Goal: Information Seeking & Learning: Learn about a topic

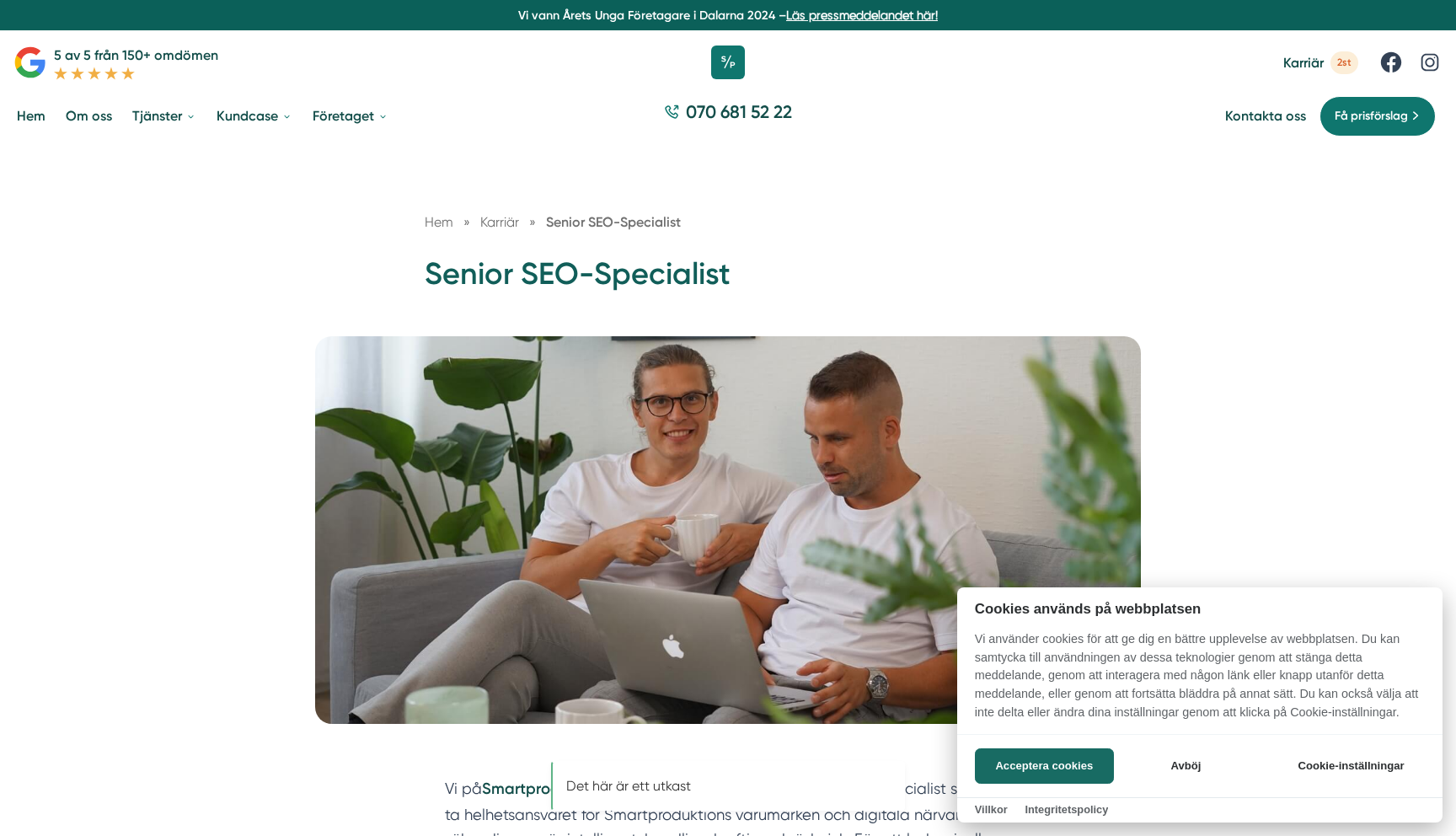
click at [337, 119] on div at bounding box center [728, 418] width 1456 height 836
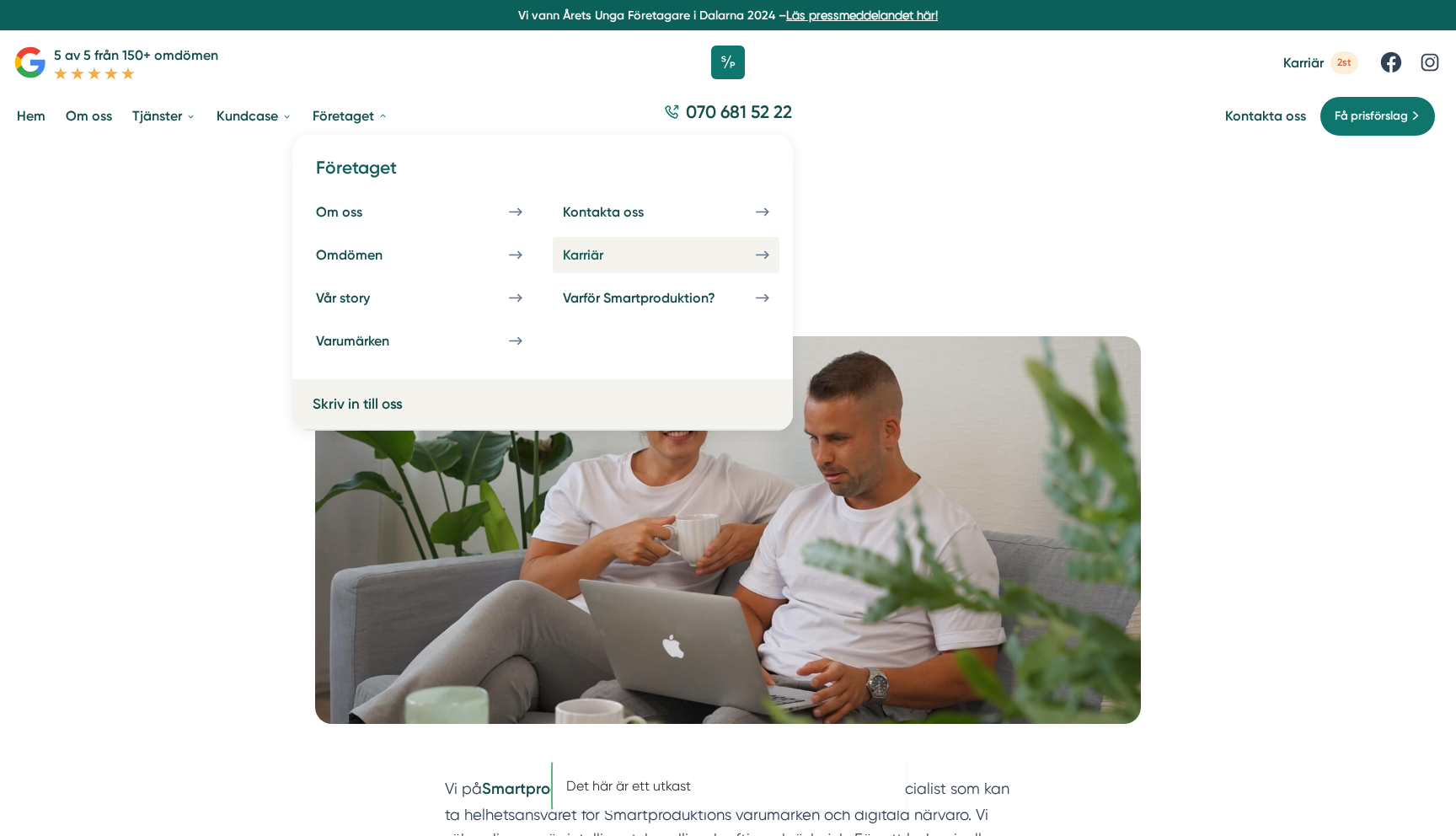
click at [638, 250] on div "Karriär" at bounding box center [602, 255] width 81 height 16
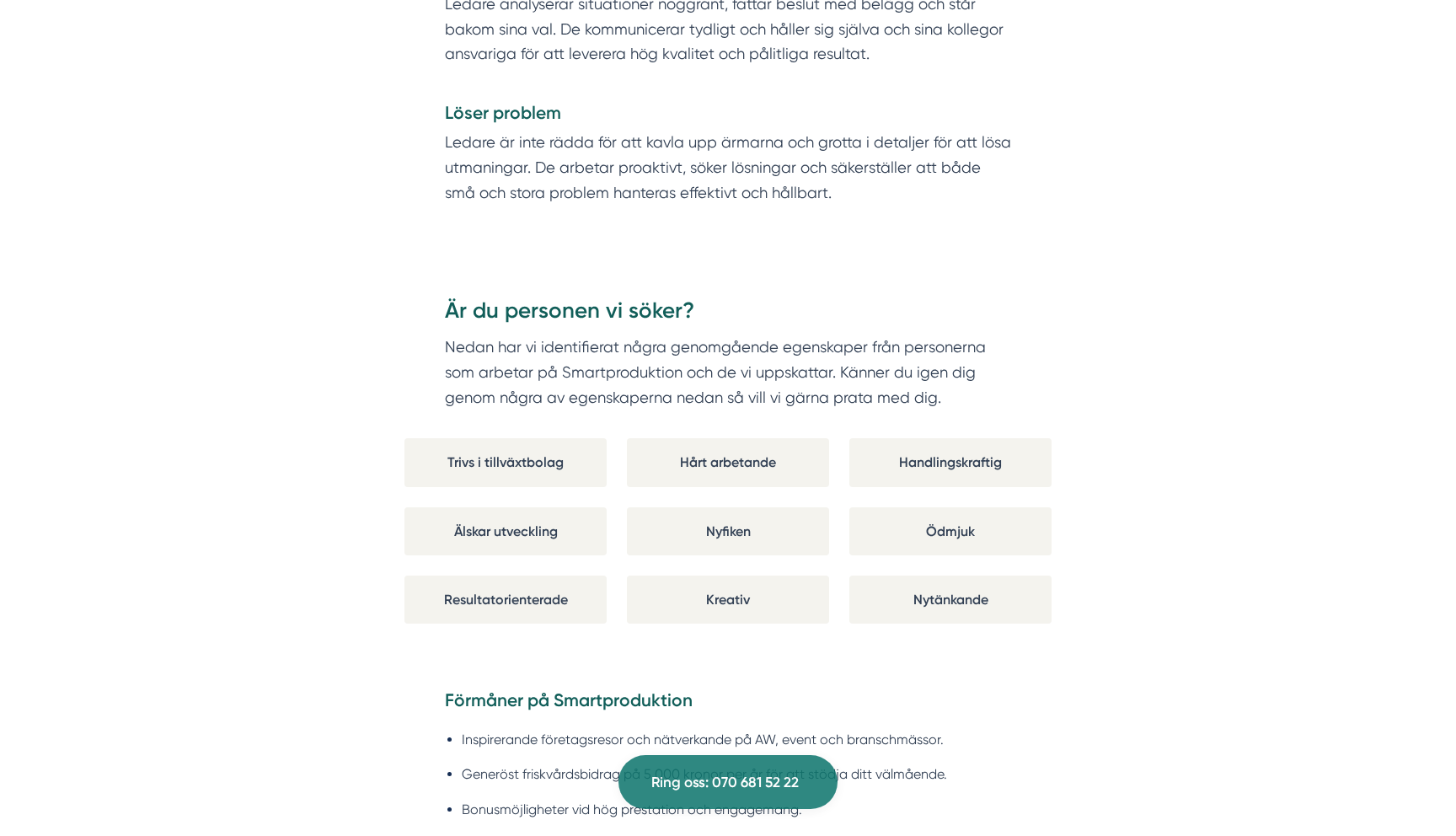
scroll to position [5349, 0]
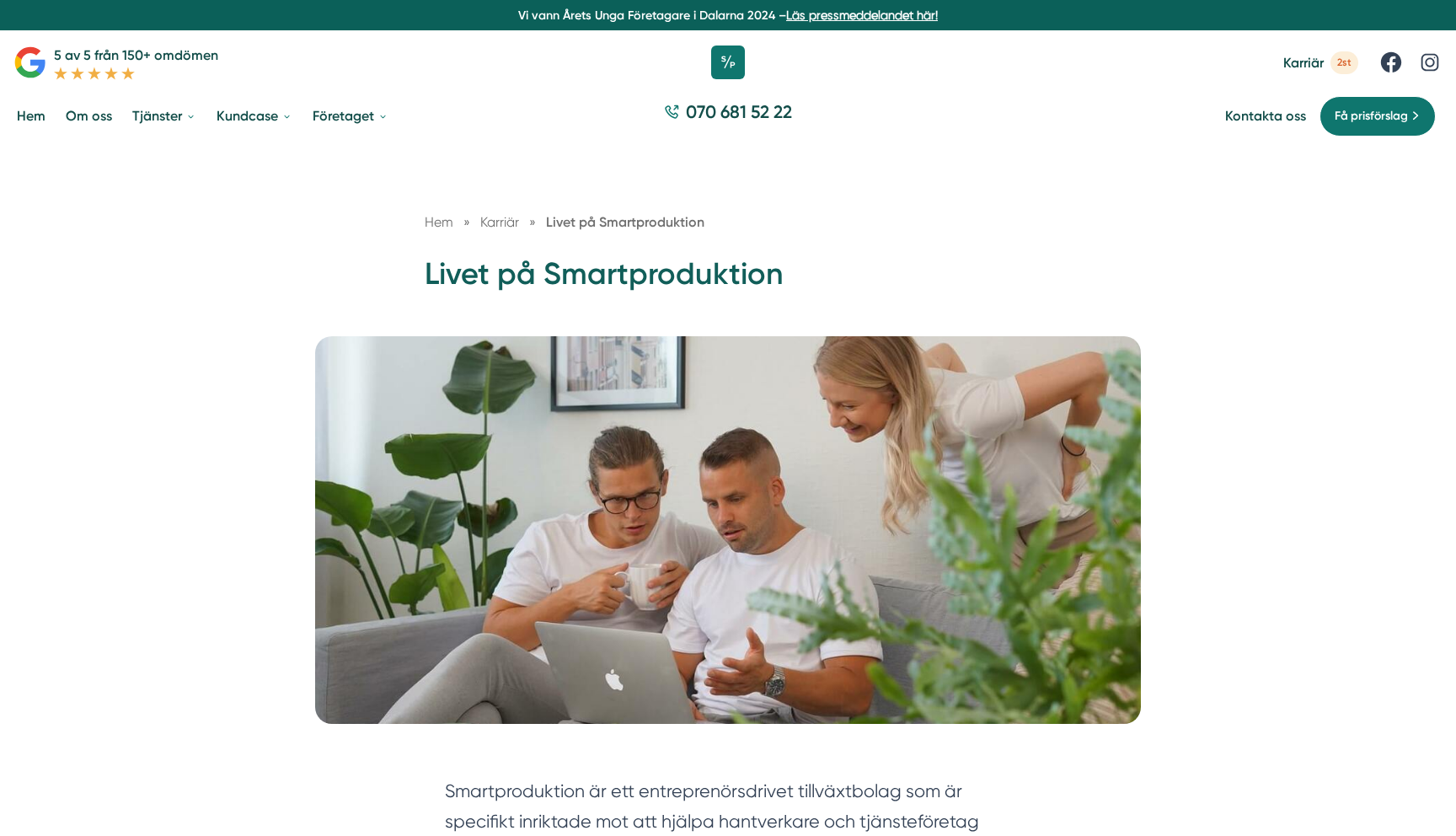
click at [552, 260] on h1 "Livet på Smartproduktion" at bounding box center [728, 281] width 607 height 55
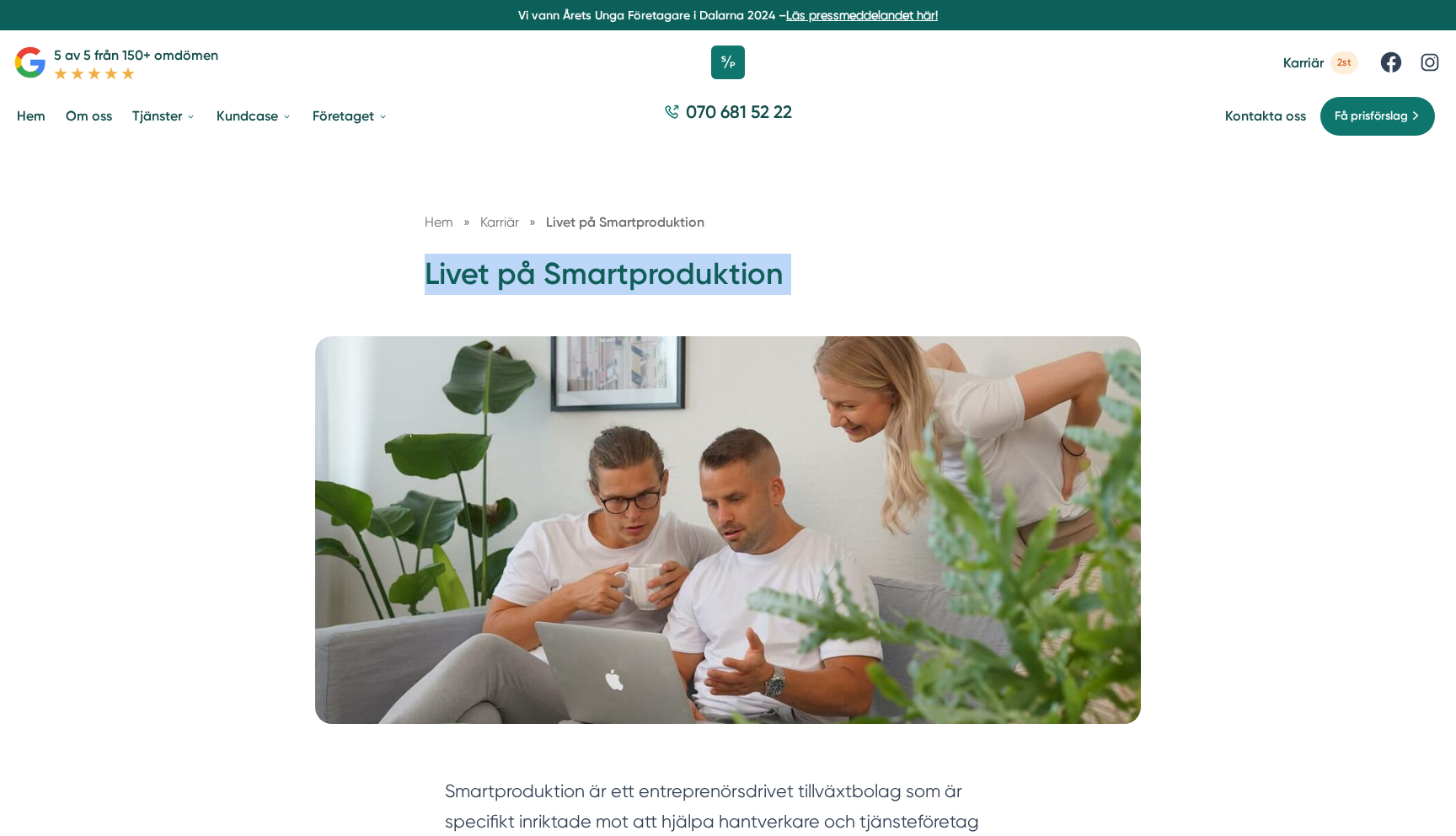
click at [552, 260] on h1 "Livet på Smartproduktion" at bounding box center [728, 281] width 607 height 55
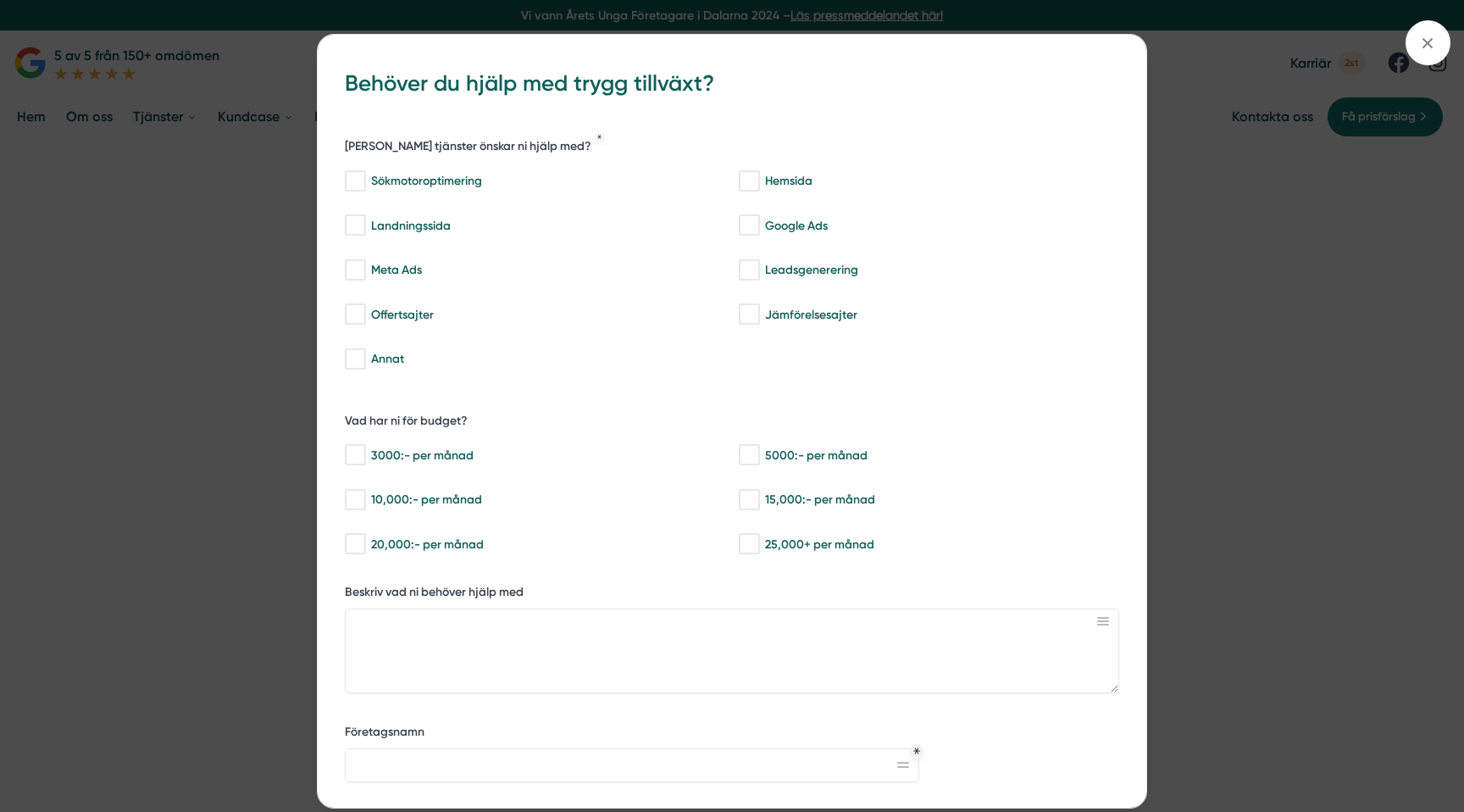
click at [143, 495] on div "bbc9b822-b2c6-488a-ab3e-9a2d59e49c7c Behöver du hjälp med trygg tillväxt? [PERS…" at bounding box center [732, 406] width 1464 height 812
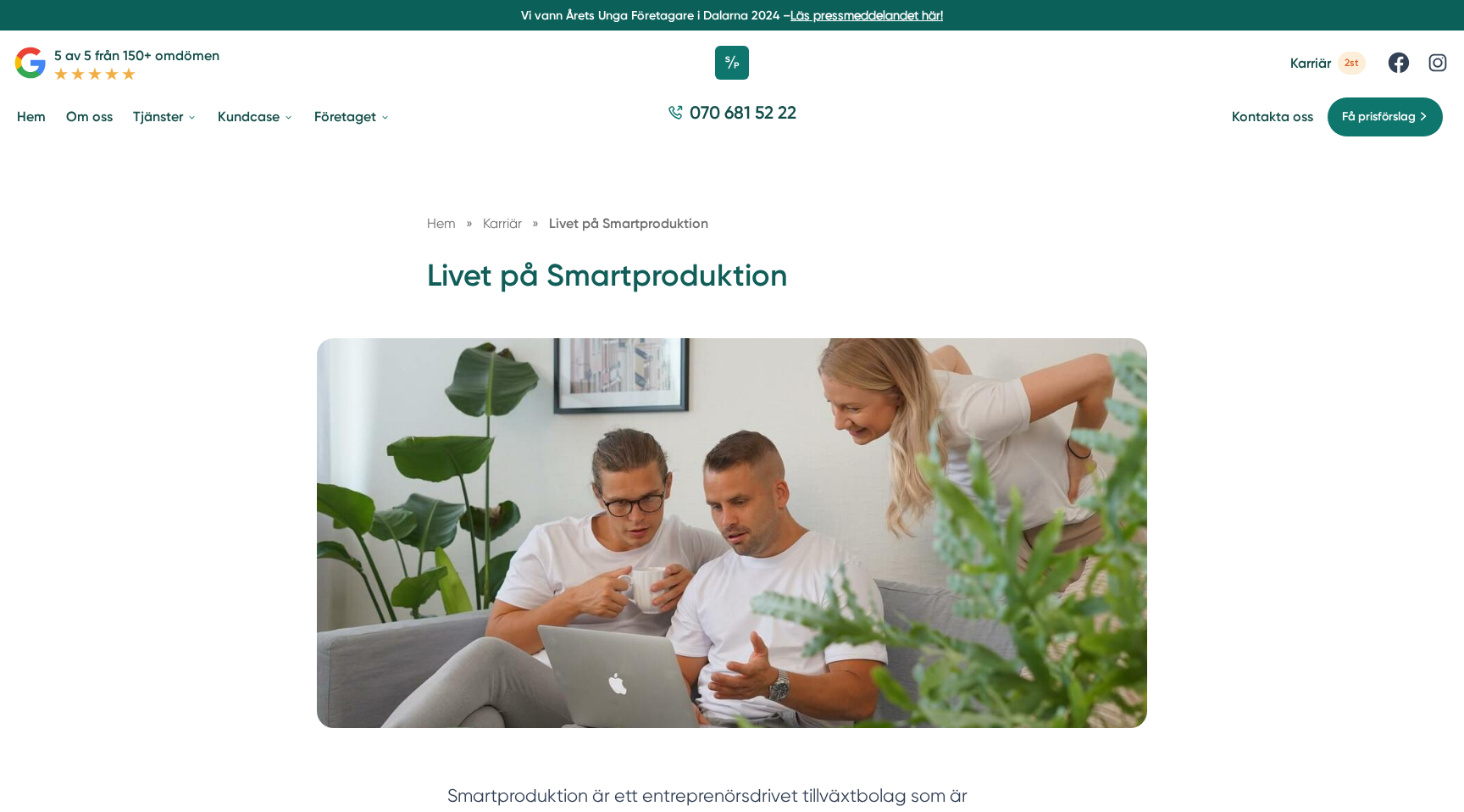
scroll to position [67, 0]
